Goal: Task Accomplishment & Management: Manage account settings

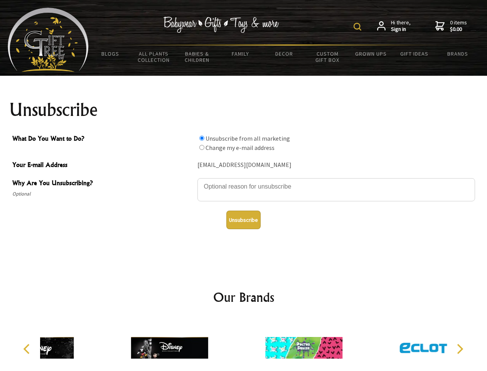
click at [359, 27] on img at bounding box center [358, 27] width 8 height 8
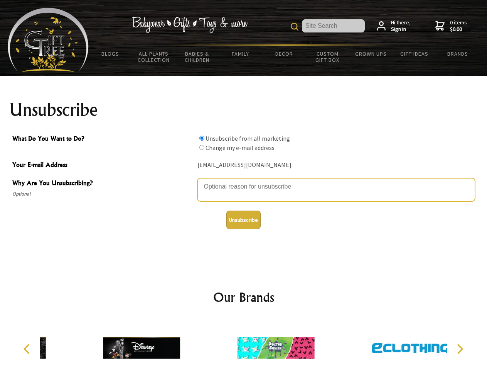
click at [244, 181] on textarea "Why Are You Unsubscribing?" at bounding box center [337, 189] width 278 height 23
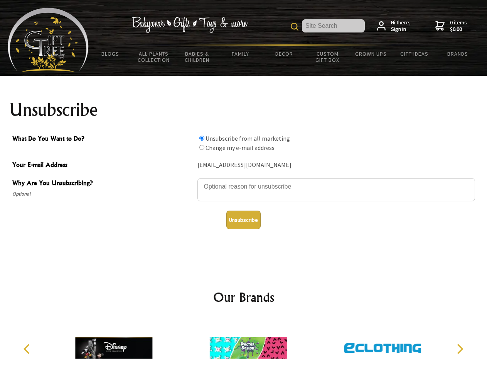
click at [202, 138] on input "What Do You Want to Do?" at bounding box center [202, 137] width 5 height 5
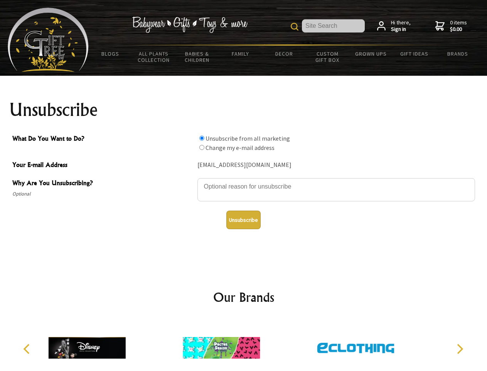
click at [202, 147] on input "What Do You Want to Do?" at bounding box center [202, 147] width 5 height 5
radio input "true"
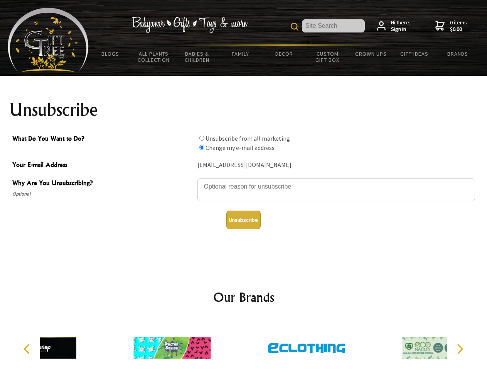
click at [244, 220] on button "Unsubscribe" at bounding box center [244, 219] width 34 height 19
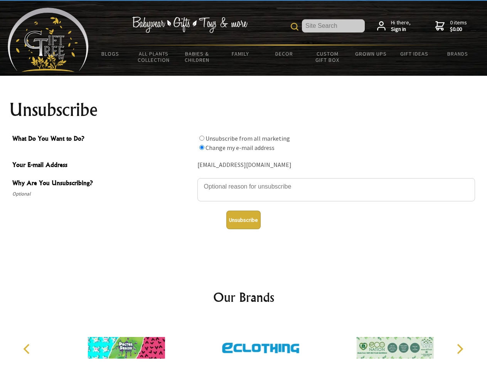
click at [244, 344] on img at bounding box center [260, 347] width 77 height 58
click at [28, 349] on icon "Previous" at bounding box center [27, 348] width 10 height 10
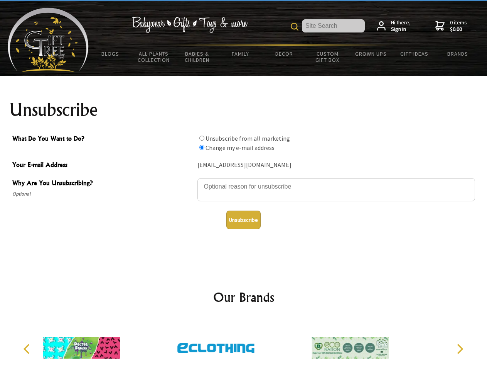
click at [460, 349] on icon "Next" at bounding box center [460, 348] width 10 height 10
